Goal: Information Seeking & Learning: Find specific fact

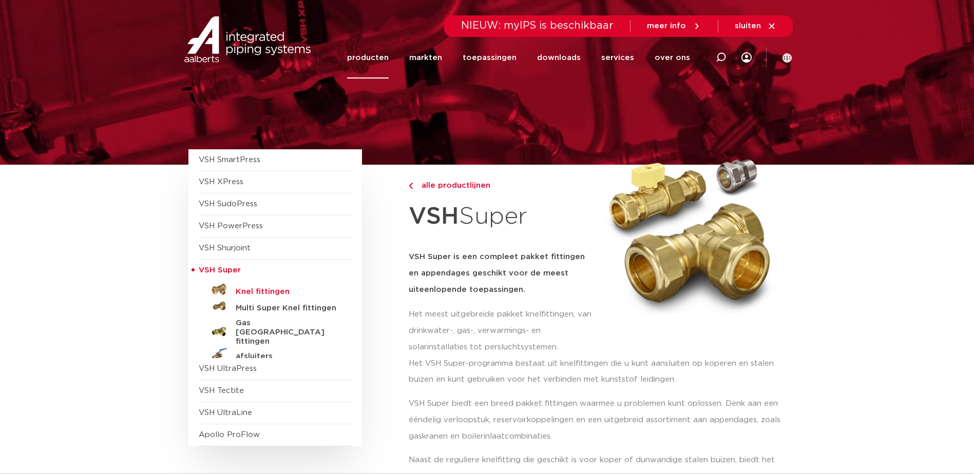
click at [275, 288] on h5 "Knel fittingen" at bounding box center [287, 291] width 102 height 9
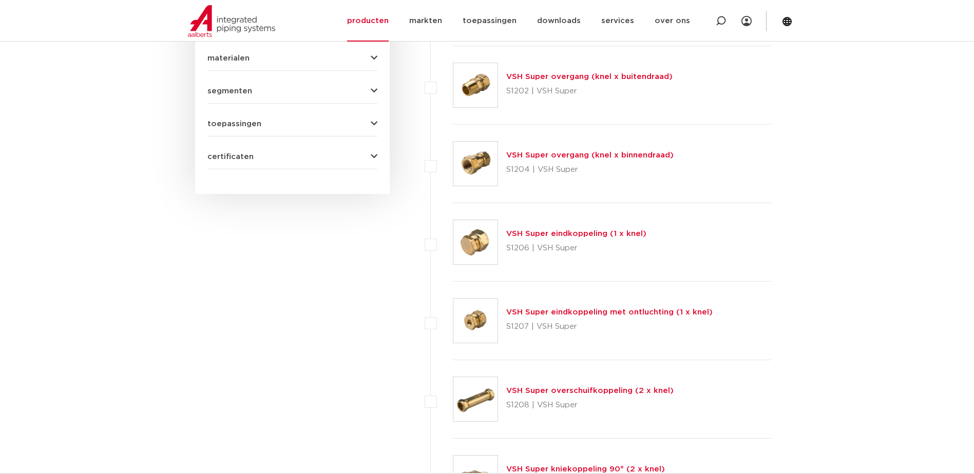
scroll to position [513, 0]
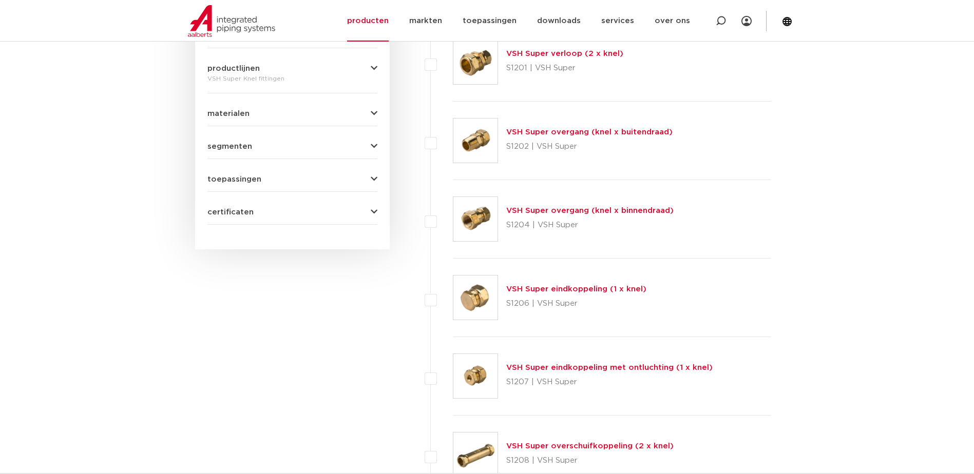
click at [550, 209] on link "VSH Super overgang (knel x binnendraad)" at bounding box center [589, 211] width 167 height 8
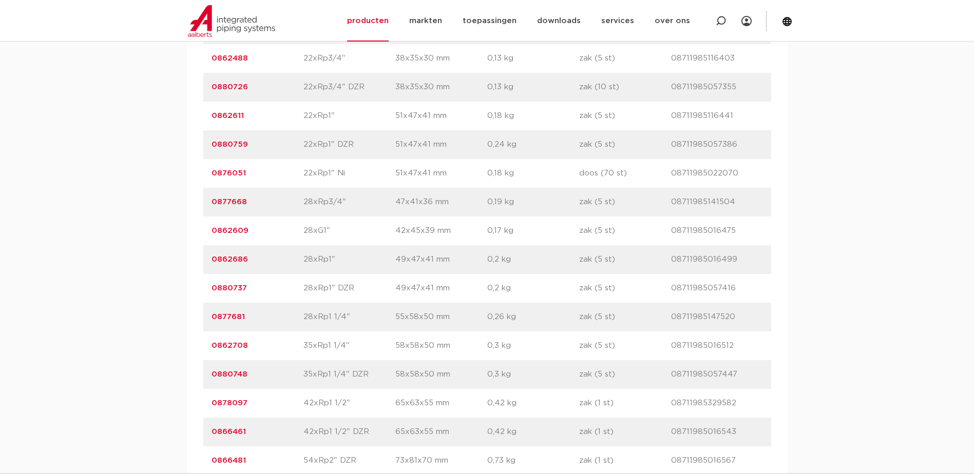
scroll to position [1745, 0]
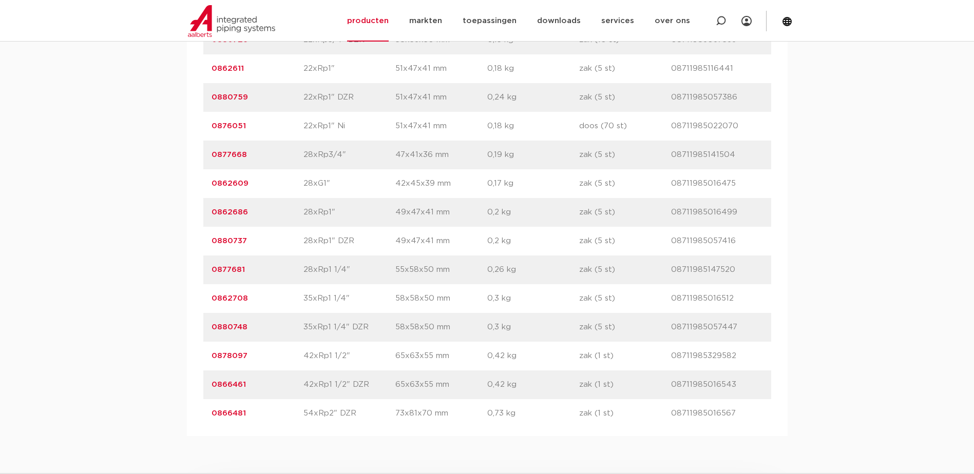
click at [227, 413] on link "0866481" at bounding box center [228, 414] width 34 height 8
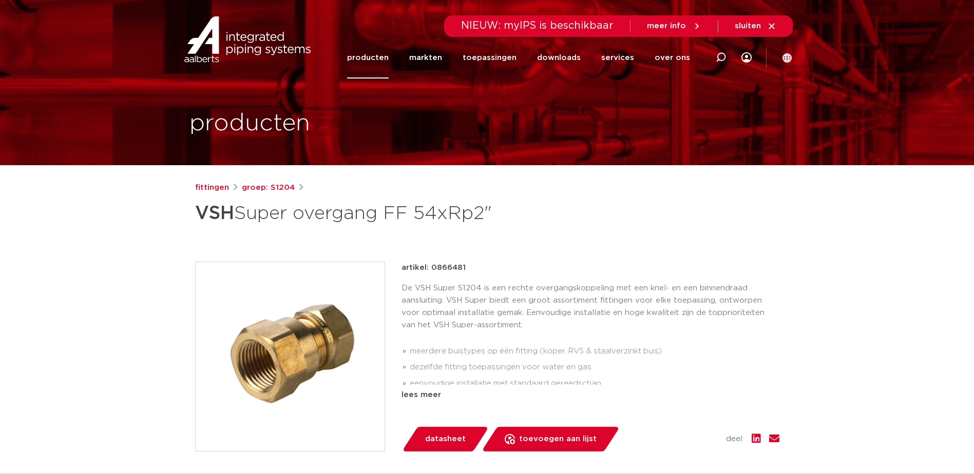
drag, startPoint x: 478, startPoint y: 267, endPoint x: 433, endPoint y: 273, distance: 45.5
click at [433, 273] on div "artikel: 0866481" at bounding box center [590, 268] width 378 height 12
click at [479, 268] on div "artikel: 0866481" at bounding box center [590, 268] width 378 height 12
click at [472, 268] on div "artikel: 0866481" at bounding box center [590, 268] width 378 height 12
drag, startPoint x: 468, startPoint y: 268, endPoint x: 430, endPoint y: 271, distance: 38.6
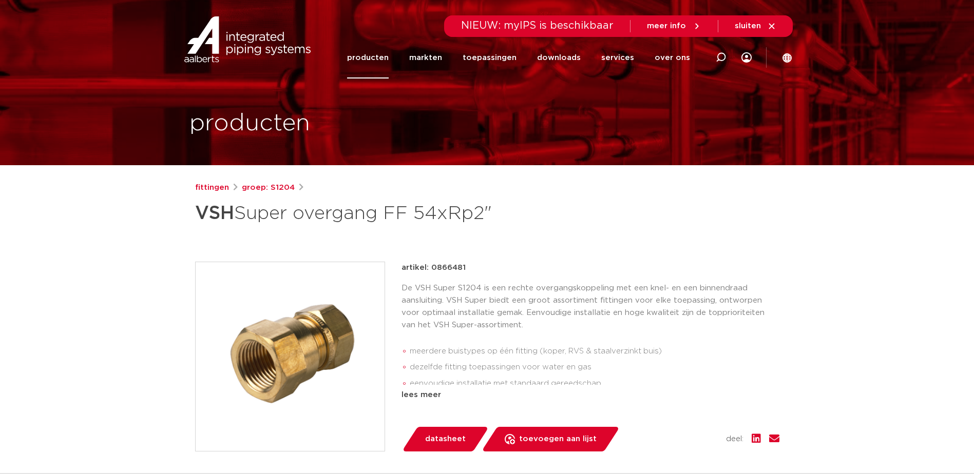
click at [430, 271] on div "artikel: 0866481" at bounding box center [590, 268] width 378 height 12
copy p "0866481"
